Goal: Use online tool/utility: Utilize a website feature to perform a specific function

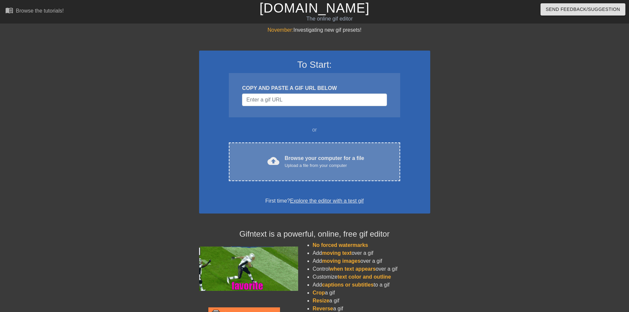
click at [309, 164] on div "Upload a file from your computer" at bounding box center [325, 165] width 80 height 7
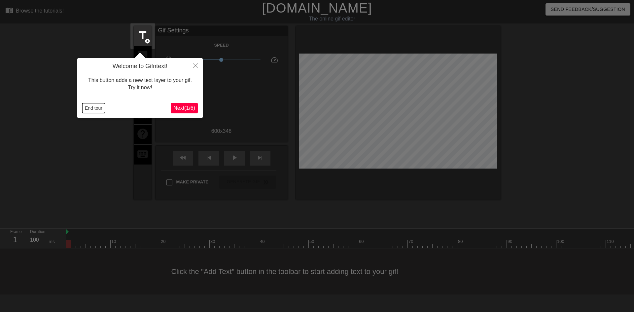
click at [89, 109] on button "End tour" at bounding box center [93, 108] width 23 height 10
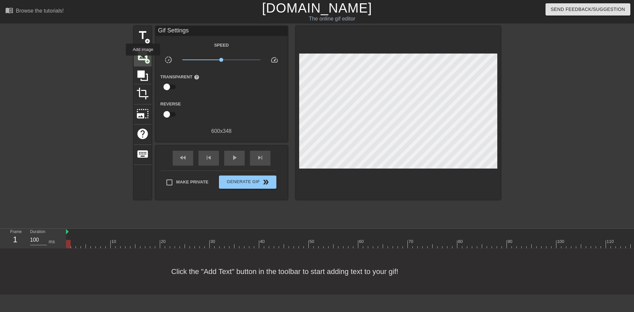
click at [143, 60] on span "image" at bounding box center [142, 55] width 13 height 13
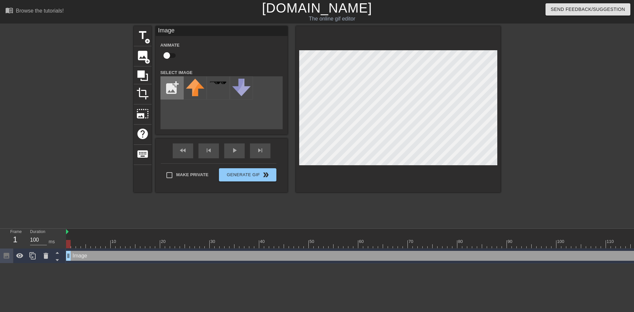
click at [168, 91] on input "file" at bounding box center [172, 88] width 22 height 22
type input "C:\fakepath\2Screenshot 2025-09-19 at 10.35.28.png"
click at [191, 88] on img at bounding box center [195, 86] width 18 height 14
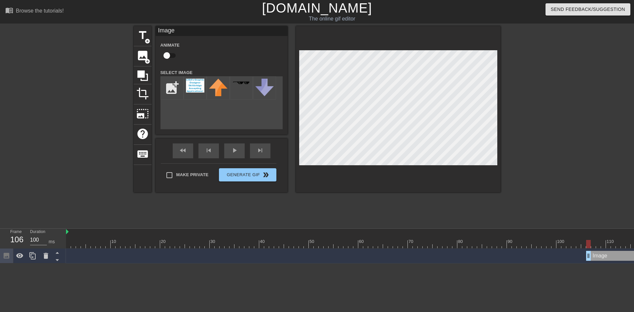
drag, startPoint x: 67, startPoint y: 256, endPoint x: 586, endPoint y: 256, distance: 519.1
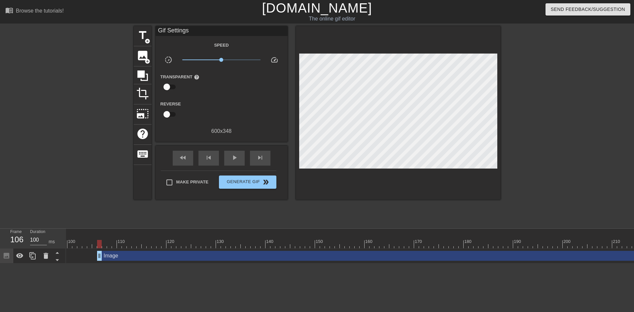
scroll to position [0, 483]
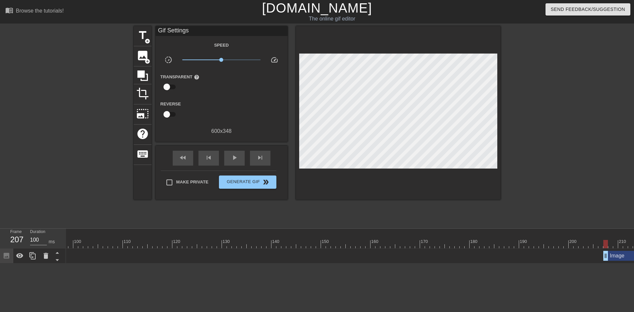
drag, startPoint x: 104, startPoint y: 254, endPoint x: 607, endPoint y: 255, distance: 502.2
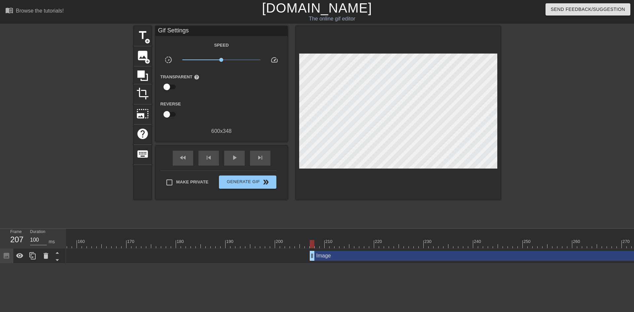
scroll to position [0, 890]
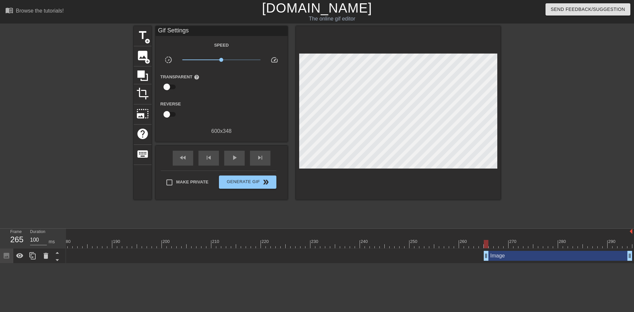
drag, startPoint x: 197, startPoint y: 255, endPoint x: 483, endPoint y: 269, distance: 287.0
click at [483, 263] on html "menu_book Browse the tutorials! Gifntext.com The online gif editor Send Feedbac…" at bounding box center [317, 131] width 634 height 263
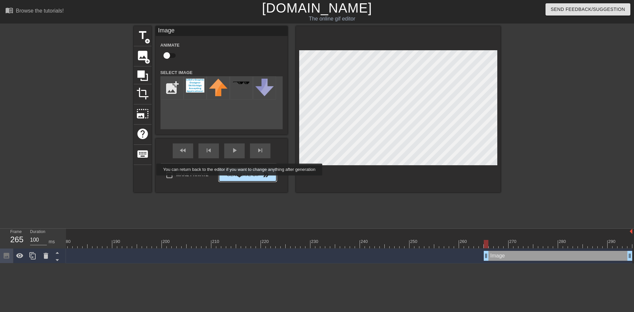
click at [244, 180] on button "Generate Gif double_arrow" at bounding box center [247, 174] width 57 height 13
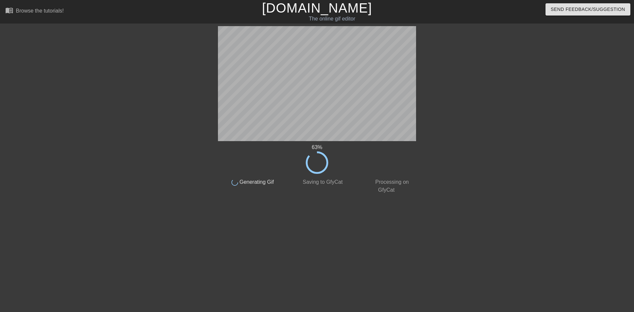
click at [553, 156] on div "63 % done Generating Gif done Saving to GfyCat done Processing on GfyCat title …" at bounding box center [317, 125] width 634 height 198
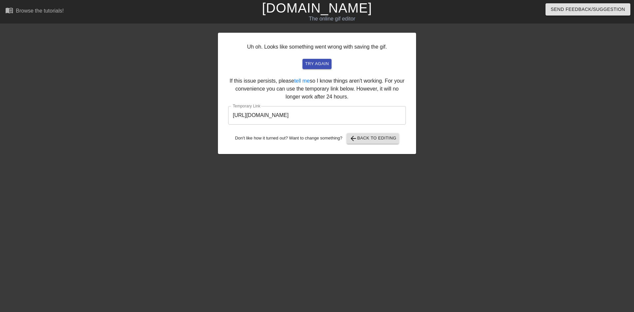
click at [338, 115] on input "https://www.gifntext.com/temp_generations/XQ78iMbO.gif" at bounding box center [317, 115] width 178 height 18
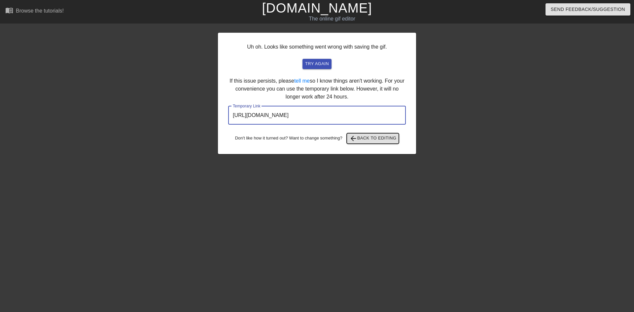
click at [384, 136] on span "arrow_back Back to Editing" at bounding box center [372, 138] width 47 height 8
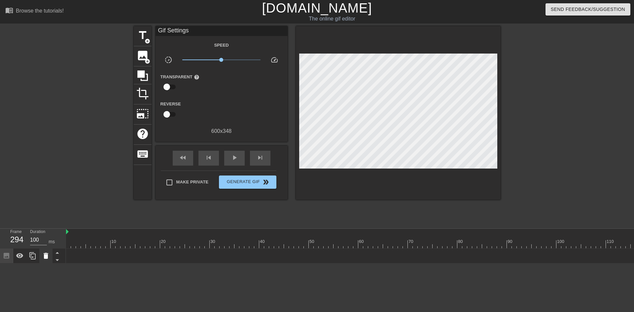
click at [45, 257] on icon at bounding box center [46, 256] width 5 height 6
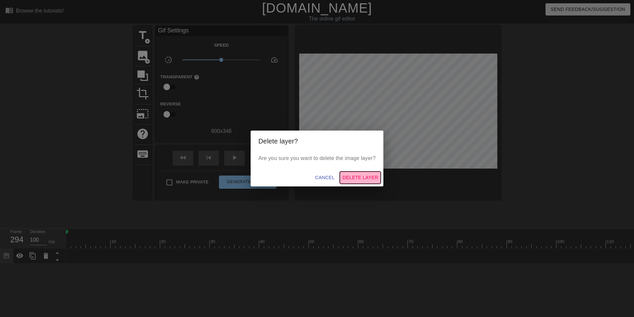
click at [364, 180] on span "Delete Layer" at bounding box center [360, 177] width 36 height 8
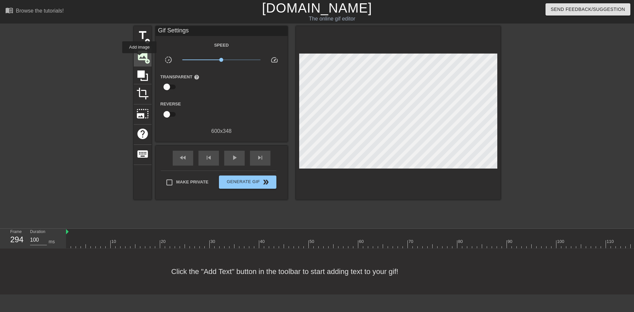
click at [140, 58] on span "image" at bounding box center [142, 55] width 13 height 13
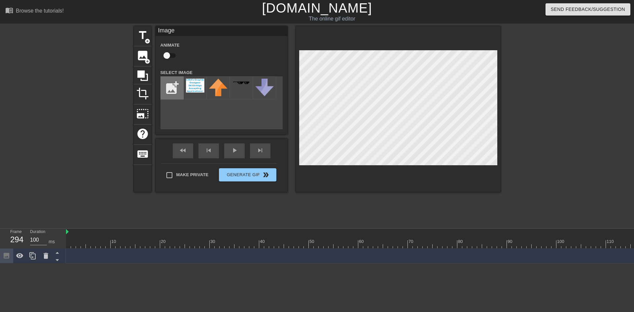
click at [176, 92] on input "file" at bounding box center [172, 88] width 22 height 22
click at [175, 92] on input "file" at bounding box center [172, 88] width 22 height 22
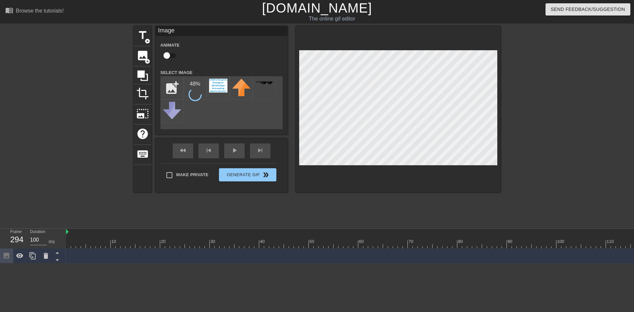
type input "C:\fakepath\XQ78iMbO.png"
click at [216, 87] on img at bounding box center [218, 84] width 18 height 10
click at [70, 258] on div "Frame 294 Duration 100 ms 10 20 30 40 50 60 70 80 90 100 110 120 130 140 150" at bounding box center [317, 245] width 634 height 35
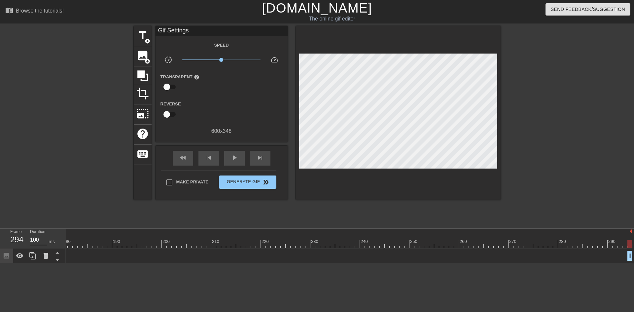
drag, startPoint x: 629, startPoint y: 253, endPoint x: 546, endPoint y: 258, distance: 82.7
drag, startPoint x: 629, startPoint y: 257, endPoint x: 575, endPoint y: 255, distance: 54.2
click at [145, 61] on span "add_circle" at bounding box center [148, 61] width 6 height 6
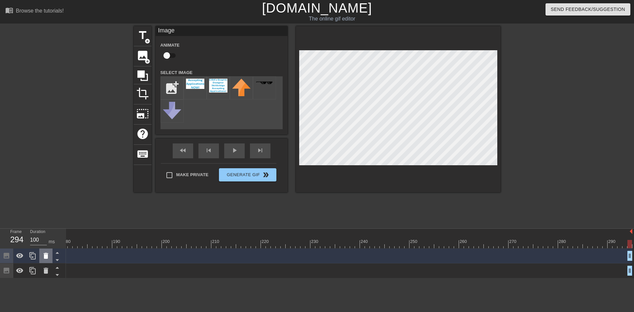
click at [46, 258] on icon at bounding box center [46, 256] width 5 height 6
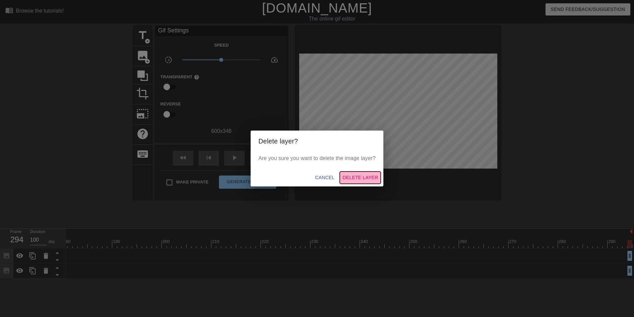
click at [367, 178] on span "Delete Layer" at bounding box center [360, 177] width 36 height 8
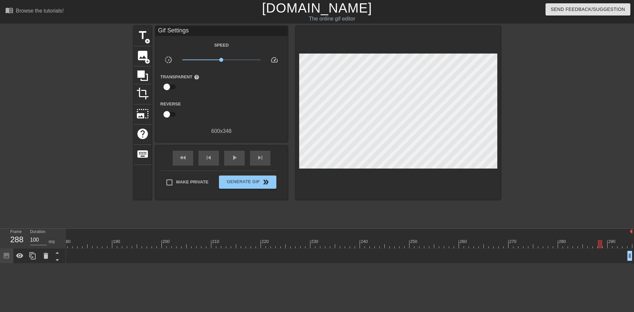
drag, startPoint x: 630, startPoint y: 244, endPoint x: 601, endPoint y: 247, distance: 29.2
click at [601, 247] on div at bounding box center [600, 244] width 5 height 8
drag, startPoint x: 629, startPoint y: 255, endPoint x: 609, endPoint y: 254, distance: 20.5
drag, startPoint x: 629, startPoint y: 255, endPoint x: 467, endPoint y: 256, distance: 162.1
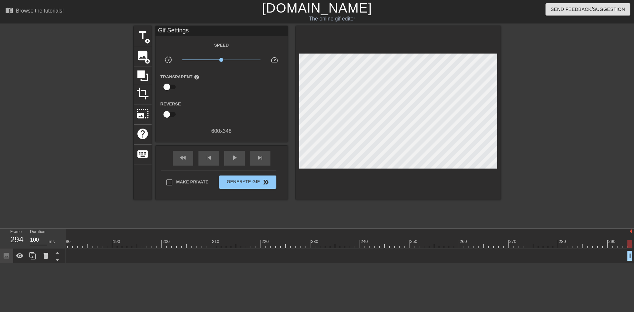
click at [49, 257] on icon at bounding box center [46, 256] width 8 height 8
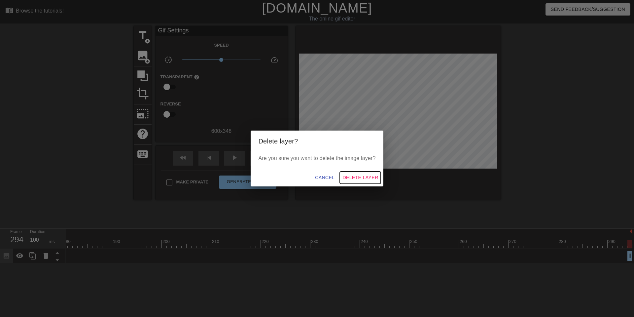
click at [368, 179] on span "Delete Layer" at bounding box center [360, 177] width 36 height 8
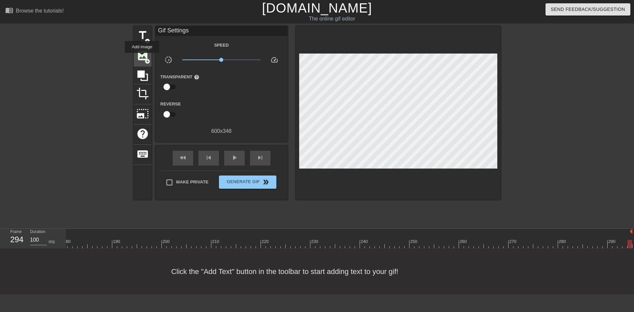
click at [142, 57] on span "image" at bounding box center [142, 55] width 13 height 13
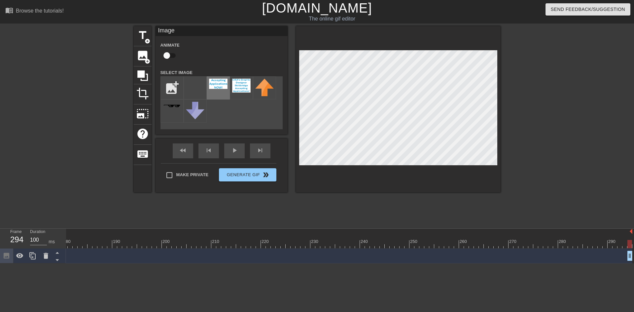
click at [215, 89] on img at bounding box center [218, 84] width 18 height 10
drag, startPoint x: 631, startPoint y: 256, endPoint x: 520, endPoint y: 249, distance: 111.1
click at [57, 262] on icon at bounding box center [57, 260] width 8 height 8
click at [34, 258] on icon at bounding box center [33, 256] width 8 height 8
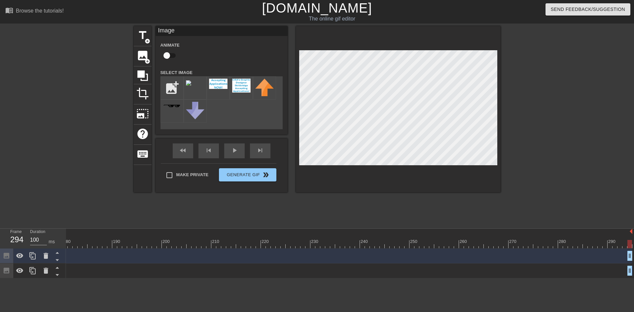
drag, startPoint x: 629, startPoint y: 271, endPoint x: 615, endPoint y: 270, distance: 13.9
drag, startPoint x: 630, startPoint y: 256, endPoint x: 620, endPoint y: 257, distance: 10.3
click at [495, 278] on html "menu_book Browse the tutorials! Gifntext.com The online gif editor Send Feedbac…" at bounding box center [317, 139] width 634 height 278
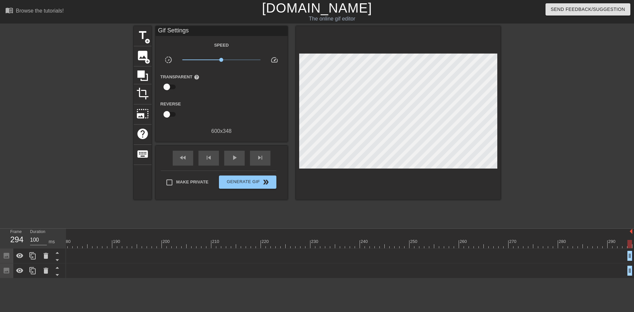
click at [487, 278] on html "menu_book Browse the tutorials! Gifntext.com The online gif editor Send Feedbac…" at bounding box center [317, 139] width 634 height 278
click at [582, 123] on div at bounding box center [557, 125] width 99 height 198
click at [45, 257] on icon at bounding box center [46, 256] width 5 height 6
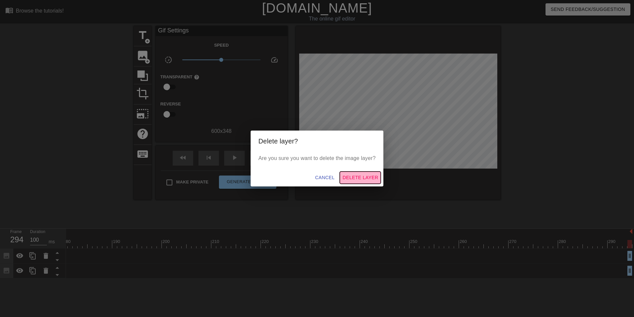
click at [373, 180] on span "Delete Layer" at bounding box center [360, 177] width 36 height 8
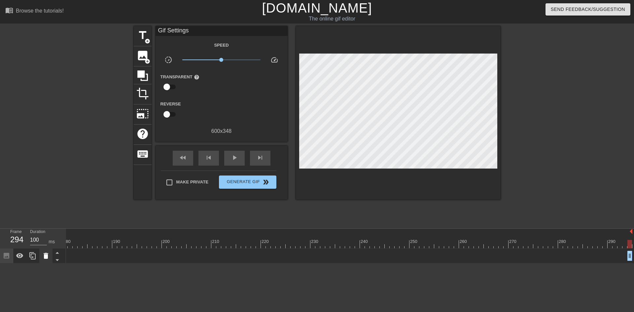
click at [45, 256] on icon at bounding box center [46, 256] width 5 height 6
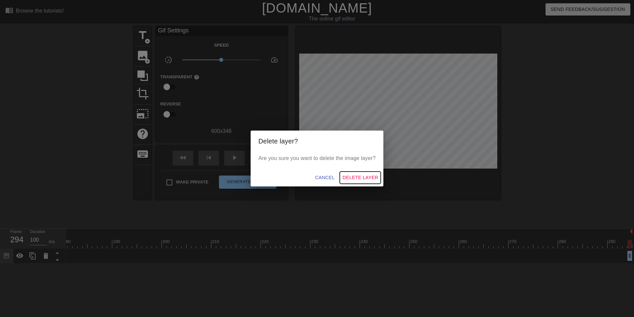
click at [369, 179] on span "Delete Layer" at bounding box center [360, 177] width 36 height 8
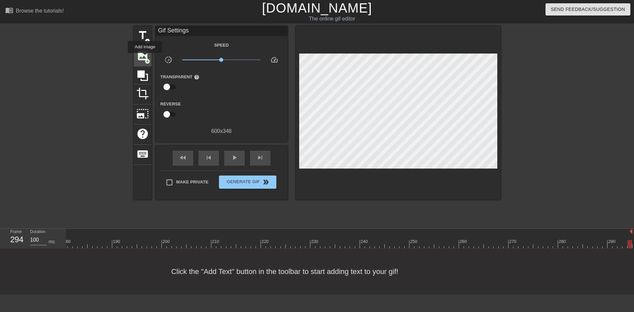
click at [145, 58] on span "add_circle" at bounding box center [148, 61] width 6 height 6
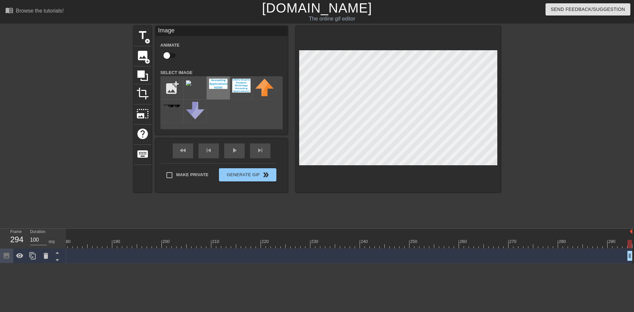
click at [221, 90] on div at bounding box center [218, 87] width 23 height 23
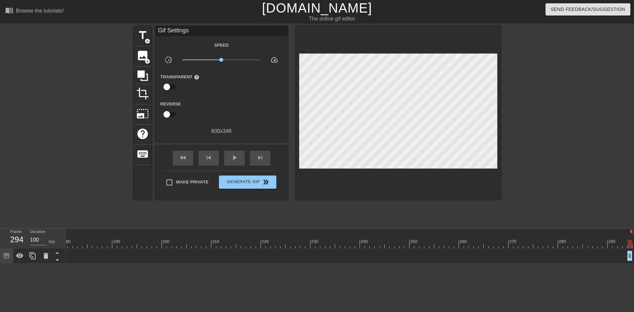
click at [629, 256] on div "10 20 30 40 50 60 70 80 90 100 110 120 130 140 150 160" at bounding box center [350, 245] width 568 height 35
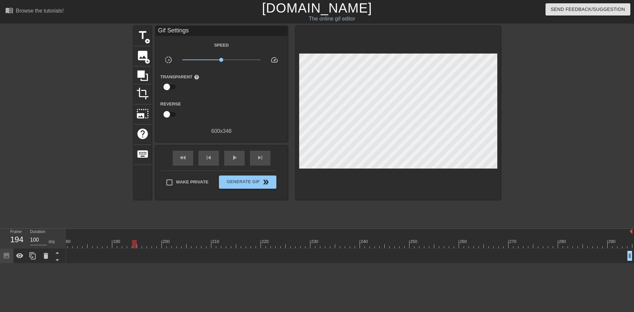
drag, startPoint x: 629, startPoint y: 244, endPoint x: 74, endPoint y: 243, distance: 555.4
click at [135, 243] on div at bounding box center [134, 244] width 5 height 8
click at [20, 258] on icon at bounding box center [19, 255] width 7 height 5
click at [20, 258] on icon at bounding box center [19, 256] width 7 height 6
click at [20, 239] on div "194" at bounding box center [15, 239] width 10 height 12
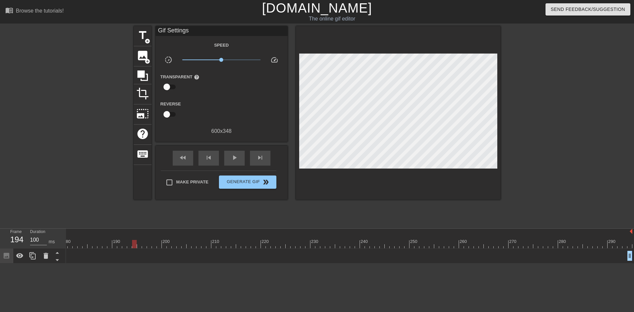
click at [20, 239] on div "194" at bounding box center [15, 239] width 10 height 12
click at [36, 239] on input "100" at bounding box center [38, 239] width 17 height 11
type input "100"
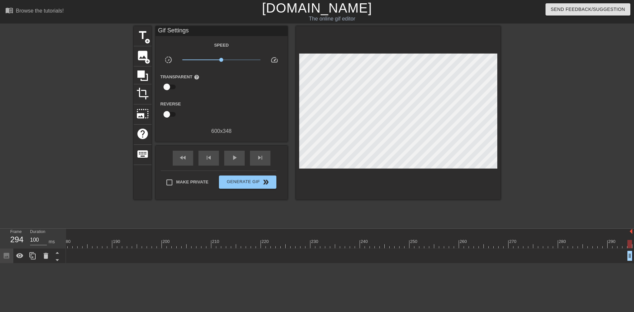
drag, startPoint x: 629, startPoint y: 255, endPoint x: 583, endPoint y: 253, distance: 45.3
click at [59, 179] on div at bounding box center [76, 125] width 99 height 198
click at [65, 180] on div at bounding box center [76, 125] width 99 height 198
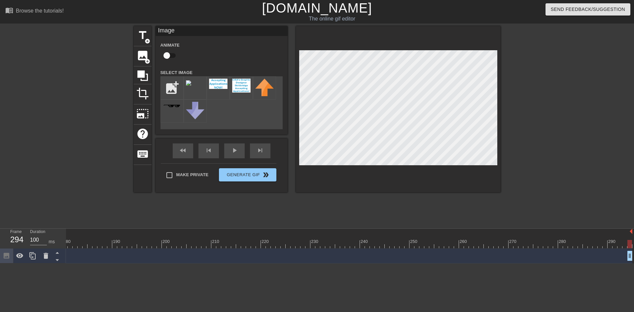
drag, startPoint x: 628, startPoint y: 256, endPoint x: 610, endPoint y: 251, distance: 18.4
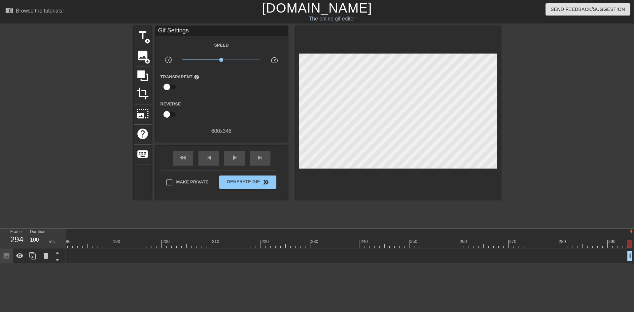
click at [627, 244] on div "10 20 30 40 50 60 70 80 90 100 110 120 130 140 150 160" at bounding box center [350, 245] width 568 height 35
drag, startPoint x: 631, startPoint y: 245, endPoint x: 590, endPoint y: 250, distance: 40.8
click at [588, 245] on div at bounding box center [590, 244] width 5 height 8
drag, startPoint x: 630, startPoint y: 256, endPoint x: 622, endPoint y: 258, distance: 8.4
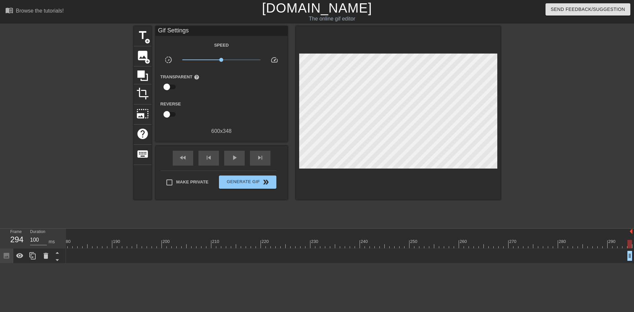
click at [612, 138] on div "title add_circle image add_circle crop photo_size_select_large help keyboard Gi…" at bounding box center [317, 125] width 634 height 198
click at [56, 88] on div at bounding box center [76, 125] width 99 height 198
click at [580, 74] on div at bounding box center [557, 125] width 99 height 198
click at [316, 6] on link "[DOMAIN_NAME]" at bounding box center [317, 8] width 110 height 15
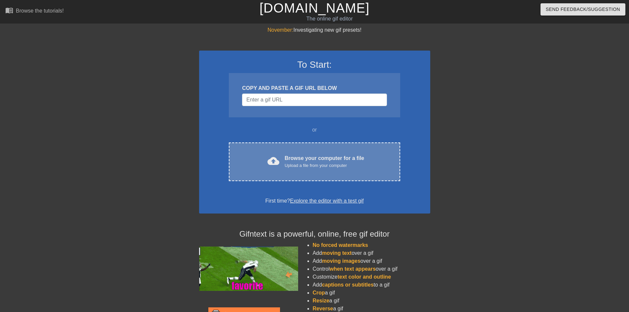
click at [300, 168] on div "Upload a file from your computer" at bounding box center [325, 165] width 80 height 7
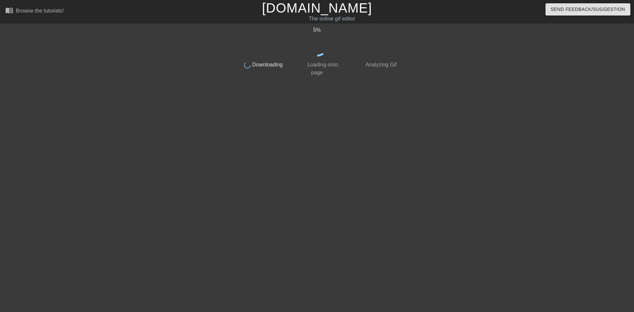
click at [406, 169] on div "5 % done Downloading done Loading onto page done Analyzing Gif" at bounding box center [317, 125] width 634 height 198
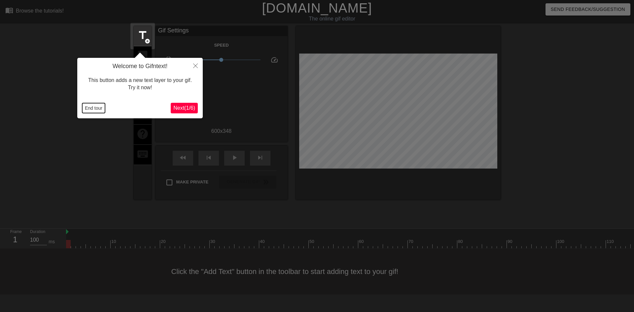
click at [90, 111] on button "End tour" at bounding box center [93, 108] width 23 height 10
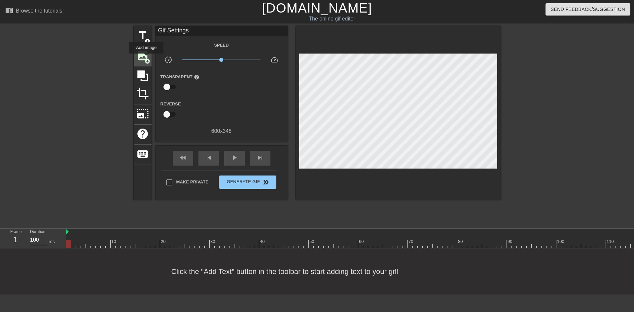
click at [147, 58] on span "add_circle" at bounding box center [148, 61] width 6 height 6
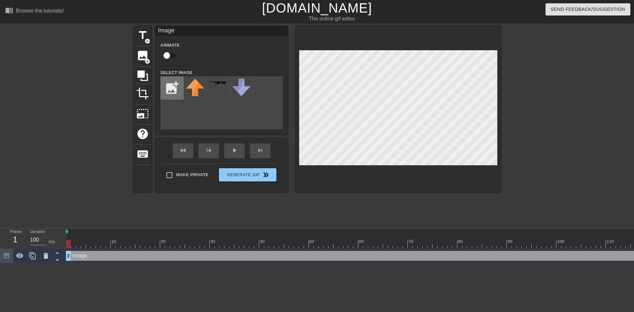
click at [168, 88] on input "file" at bounding box center [172, 88] width 22 height 22
type input "C:\fakepath\XQ78iMbO.png"
click at [195, 87] on img at bounding box center [195, 84] width 18 height 10
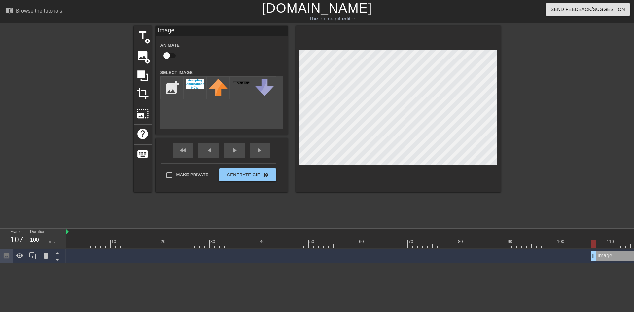
drag, startPoint x: 68, startPoint y: 254, endPoint x: 594, endPoint y: 255, distance: 526.3
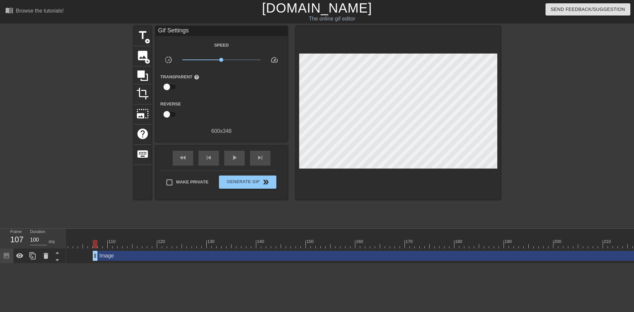
scroll to position [0, 499]
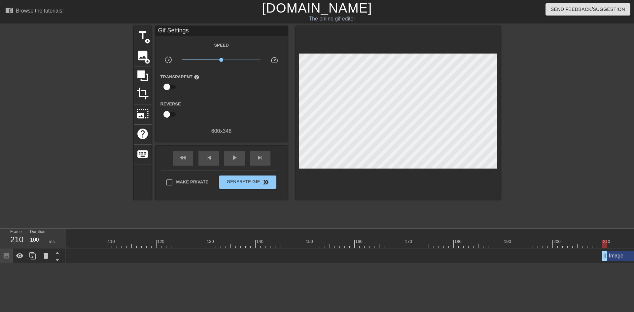
drag, startPoint x: 93, startPoint y: 255, endPoint x: 604, endPoint y: 252, distance: 510.5
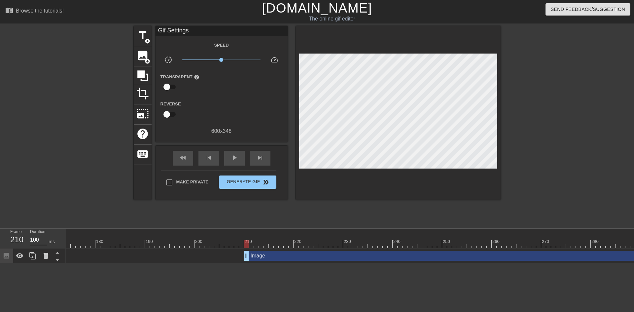
scroll to position [0, 890]
drag, startPoint x: 211, startPoint y: 254, endPoint x: 214, endPoint y: 254, distance: 3.6
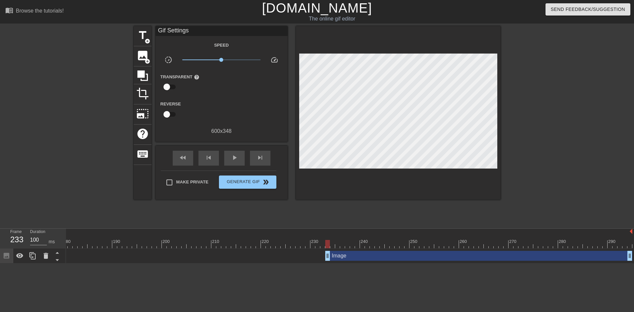
drag, startPoint x: 214, startPoint y: 254, endPoint x: 330, endPoint y: 257, distance: 115.6
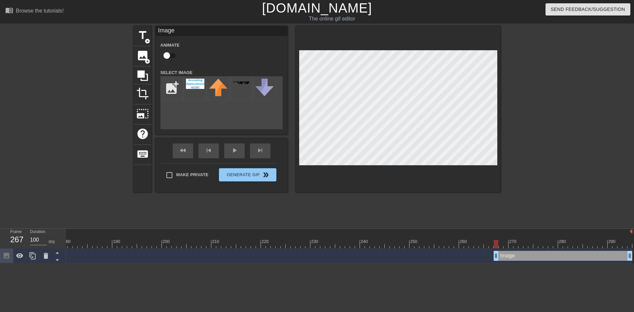
drag, startPoint x: 327, startPoint y: 256, endPoint x: 473, endPoint y: 233, distance: 148.0
click at [494, 248] on div "10 20 30 40 50 60 70 80 90 100 110 120 130 140 150 160" at bounding box center [350, 245] width 568 height 35
drag, startPoint x: 496, startPoint y: 242, endPoint x: 634, endPoint y: 249, distance: 138.2
click at [629, 249] on div "10 20 30 40 50 60 70 80 90 100 110 120 130 140 150 160" at bounding box center [350, 245] width 568 height 35
drag, startPoint x: 630, startPoint y: 258, endPoint x: 626, endPoint y: 259, distance: 4.0
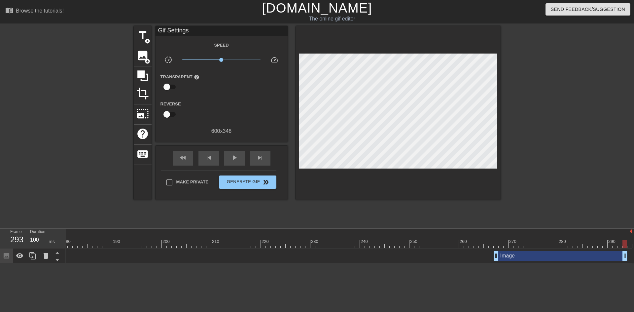
click at [595, 175] on div at bounding box center [557, 125] width 99 height 198
click at [229, 176] on button "Generate Gif double_arrow" at bounding box center [247, 181] width 57 height 13
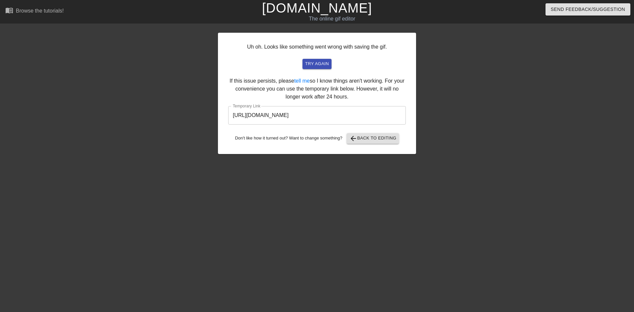
click at [341, 107] on input "[URL][DOMAIN_NAME]" at bounding box center [317, 115] width 178 height 18
click at [337, 112] on input "[URL][DOMAIN_NAME]" at bounding box center [317, 115] width 178 height 18
